Goal: Transaction & Acquisition: Purchase product/service

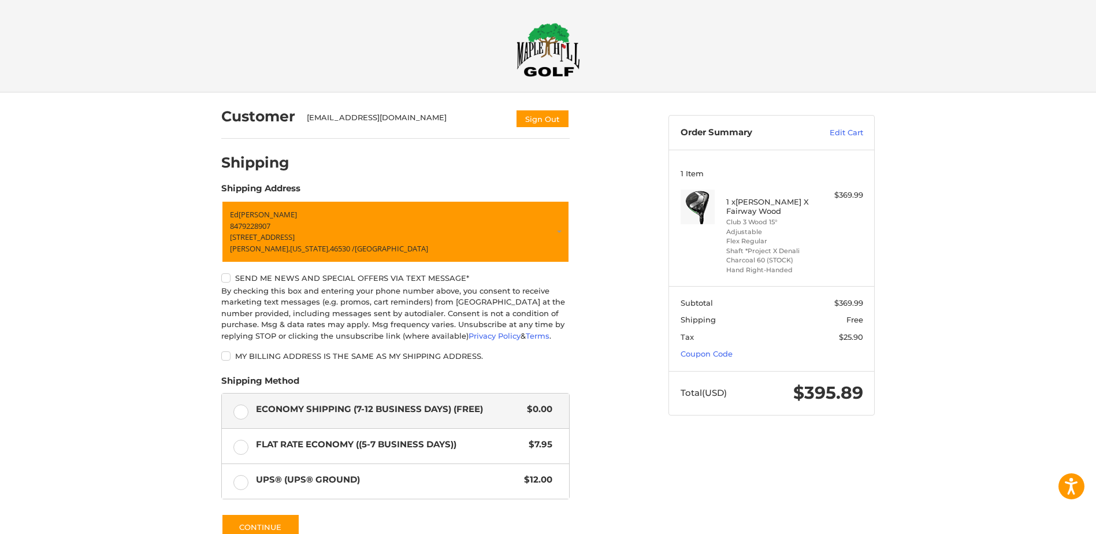
click at [541, 53] on img at bounding box center [549, 50] width 64 height 54
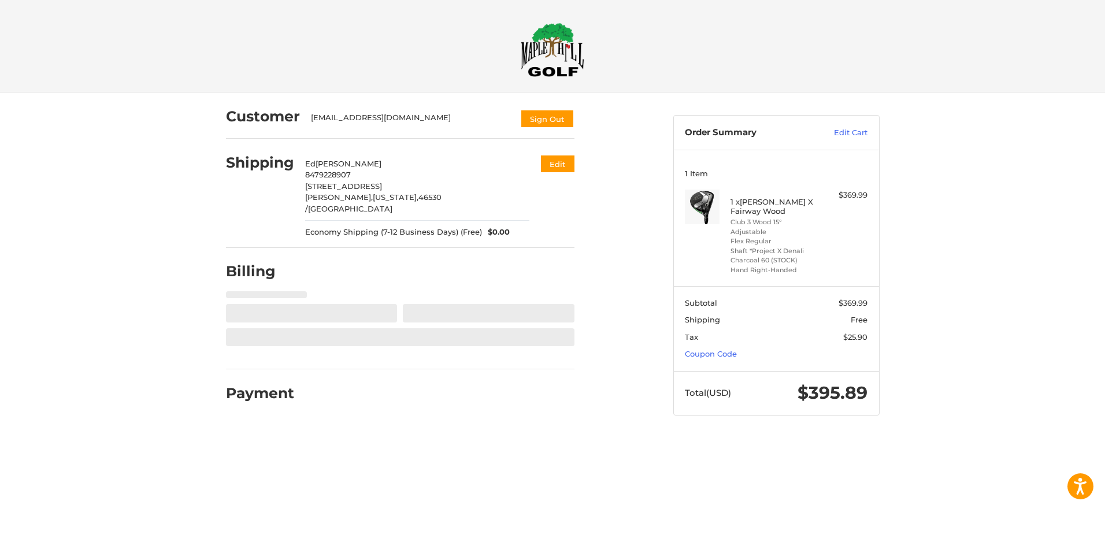
select select "**"
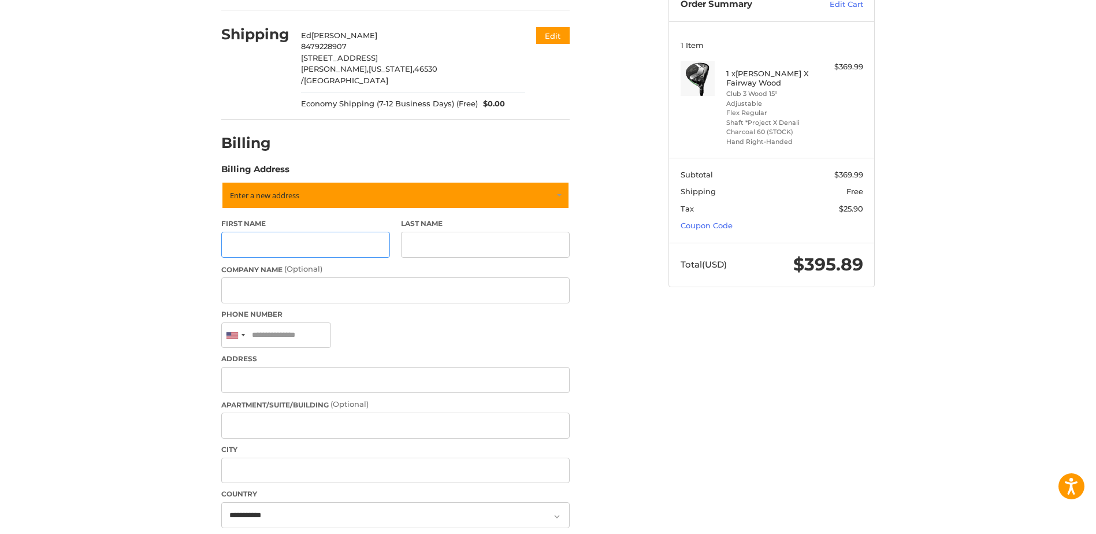
scroll to position [129, 0]
